Goal: Transaction & Acquisition: Purchase product/service

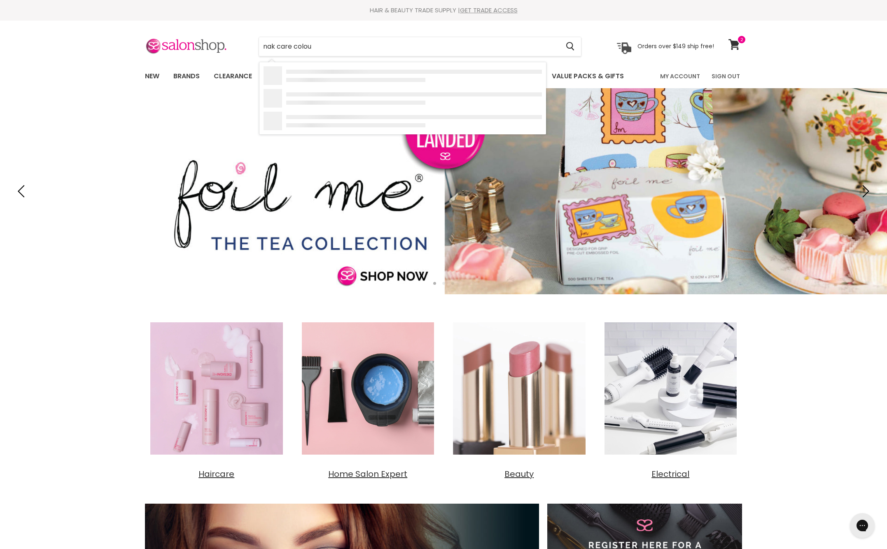
type input "nak care colour"
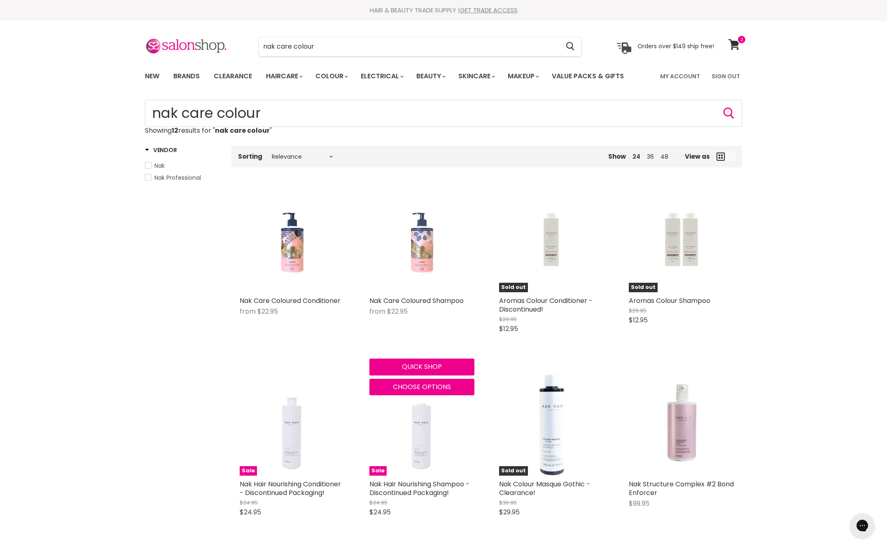
click at [418, 280] on img "Main content" at bounding box center [422, 239] width 24 height 105
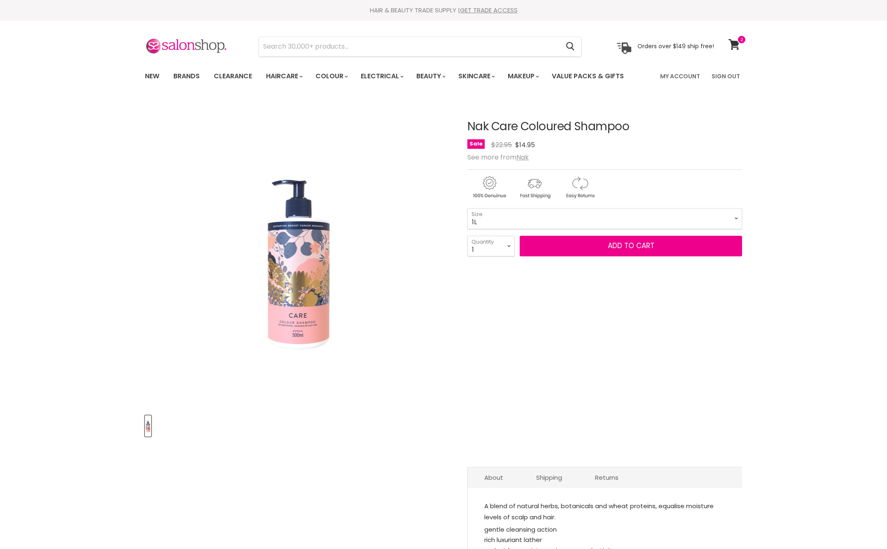
select select "1L"
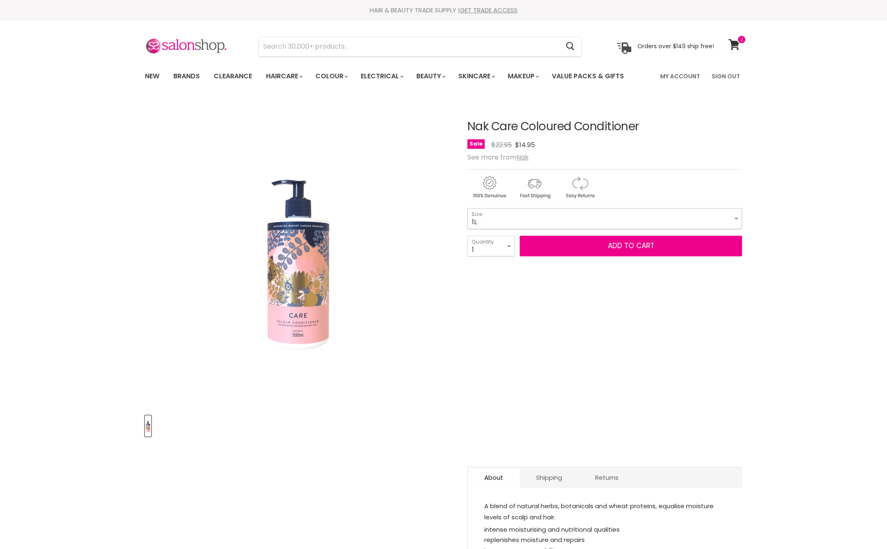
select select "1L"
click at [586, 256] on button "Add to cart" at bounding box center [631, 246] width 222 height 21
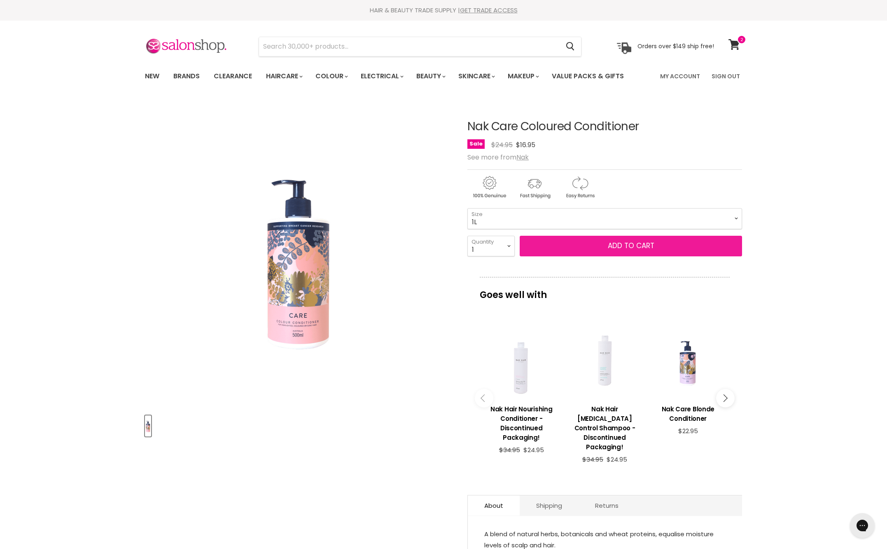
click at [586, 256] on button "Add to cart" at bounding box center [631, 246] width 222 height 21
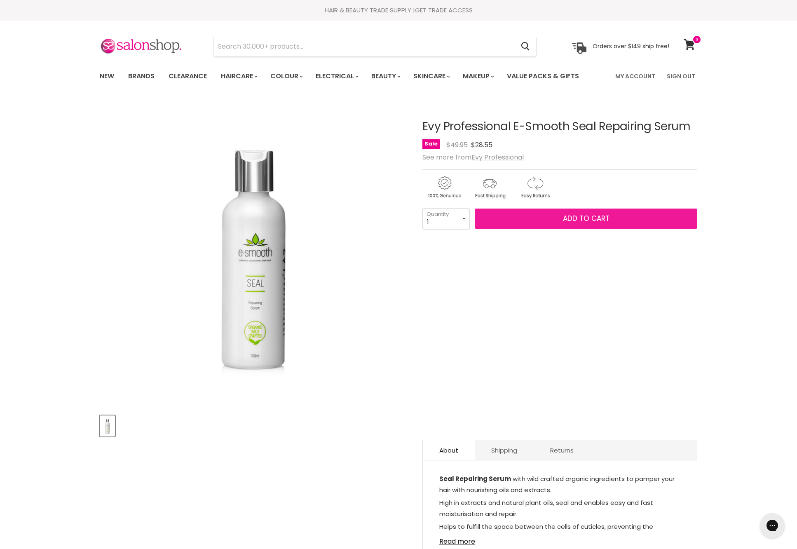
click at [556, 229] on button "Add to cart" at bounding box center [586, 218] width 222 height 21
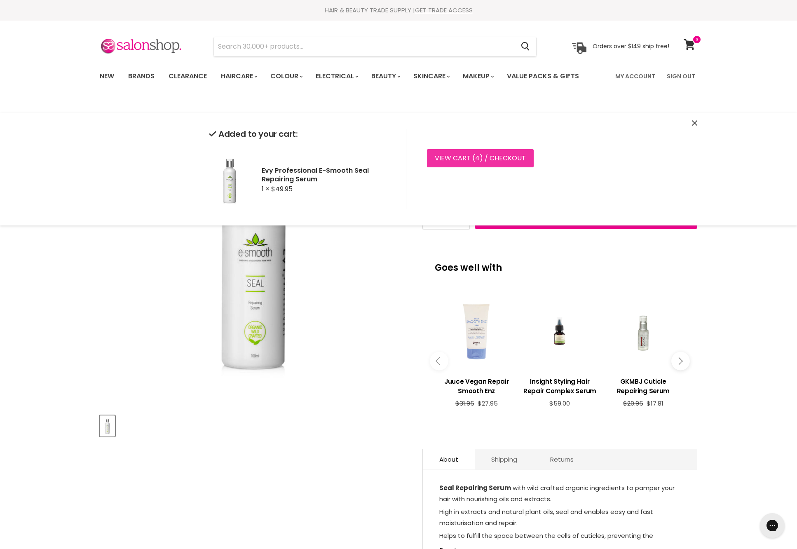
click at [523, 166] on link "View cart ( 4 ) / Checkout" at bounding box center [480, 158] width 107 height 18
